Goal: Information Seeking & Learning: Learn about a topic

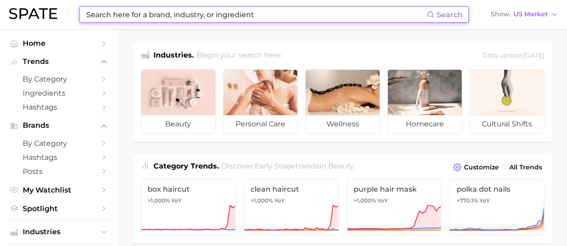
click at [238, 20] on input at bounding box center [255, 14] width 341 height 15
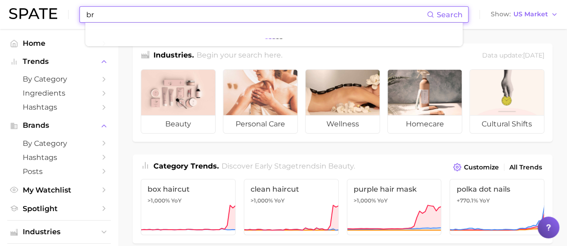
type input "b"
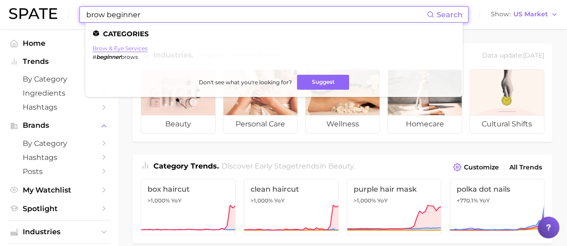
type input "brow beginner"
click at [136, 48] on link "brow & eye services" at bounding box center [120, 48] width 55 height 7
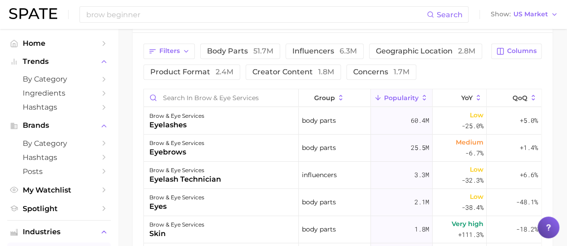
scroll to position [415, 0]
